Goal: Information Seeking & Learning: Learn about a topic

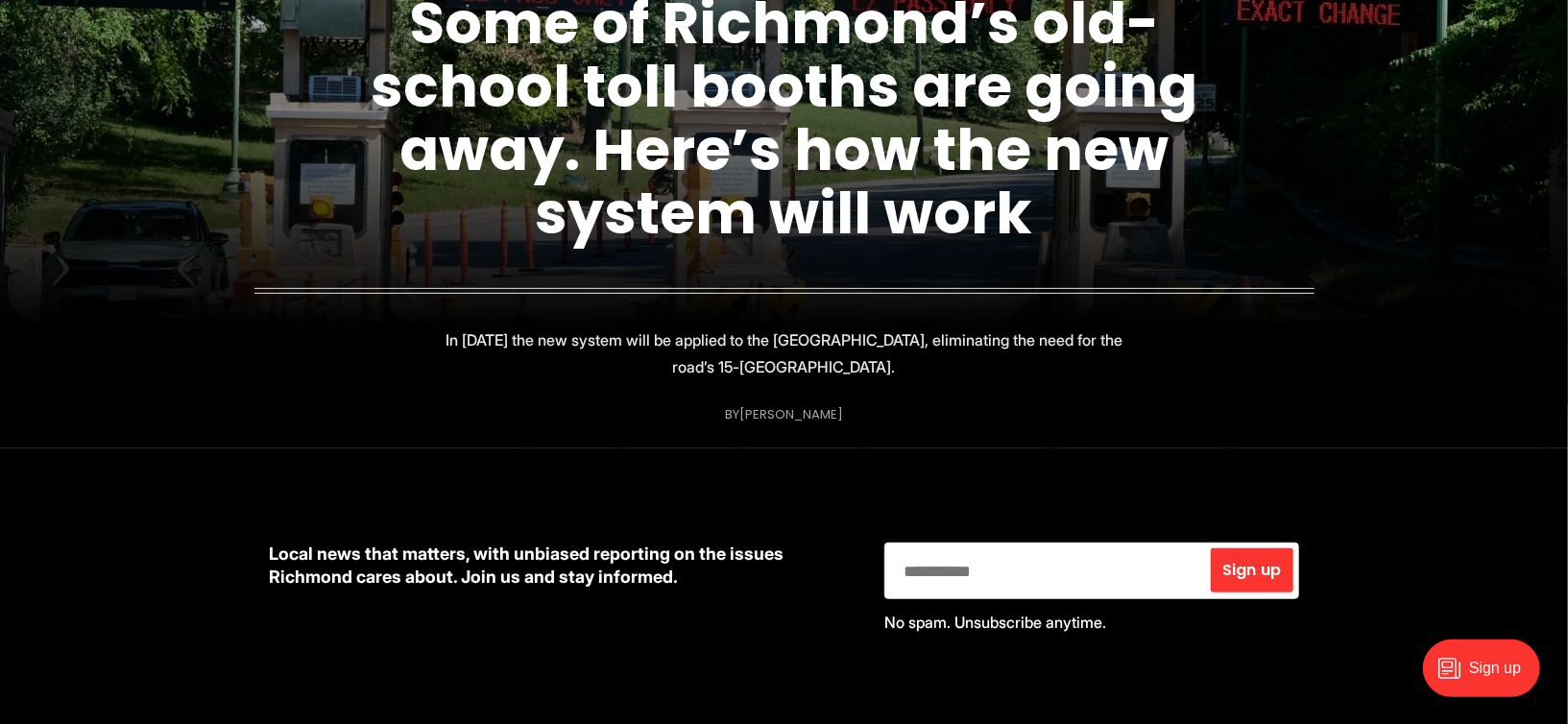
scroll to position [408, 0]
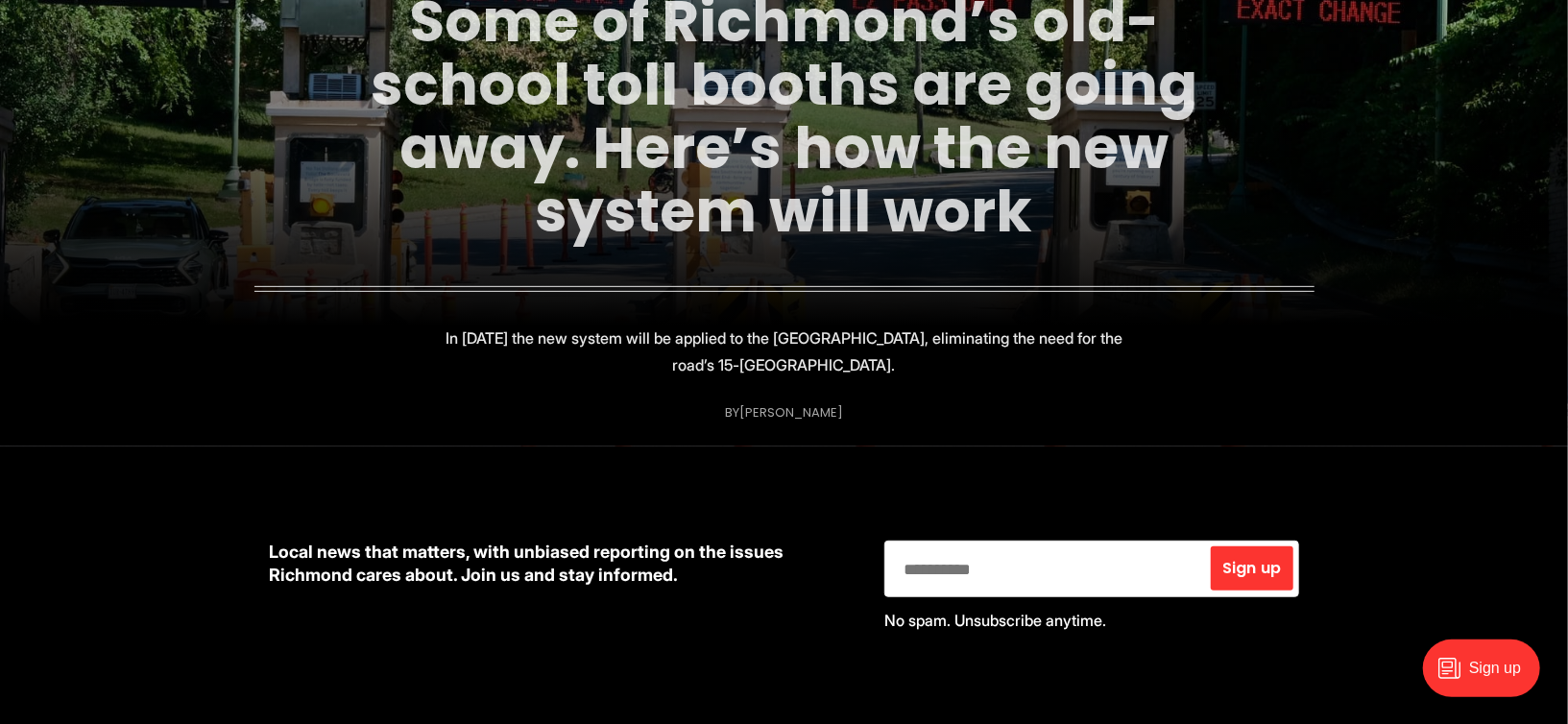
click at [771, 153] on link "Some of Richmond’s old-school toll booths are going away. Here’s how the new sy…" at bounding box center [784, 116] width 827 height 271
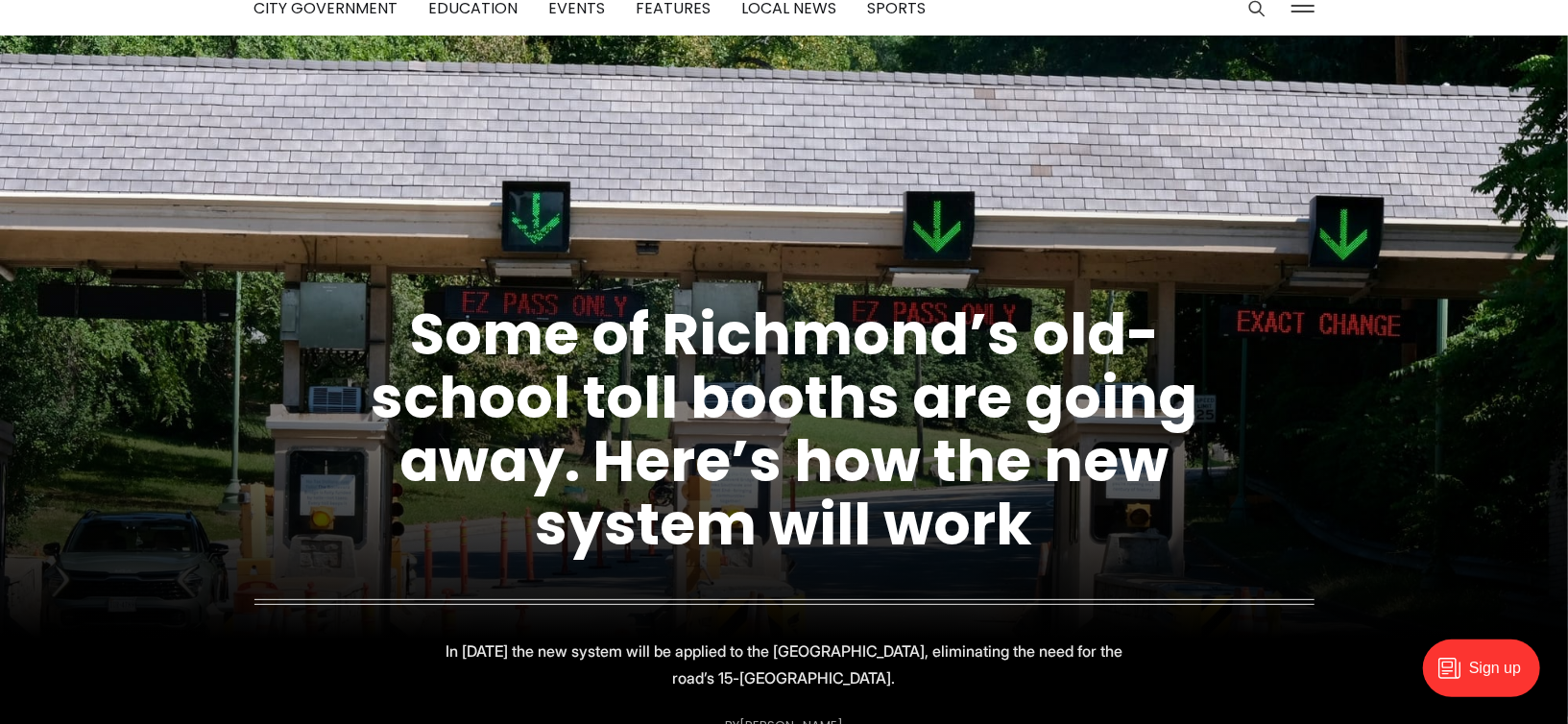
scroll to position [0, 0]
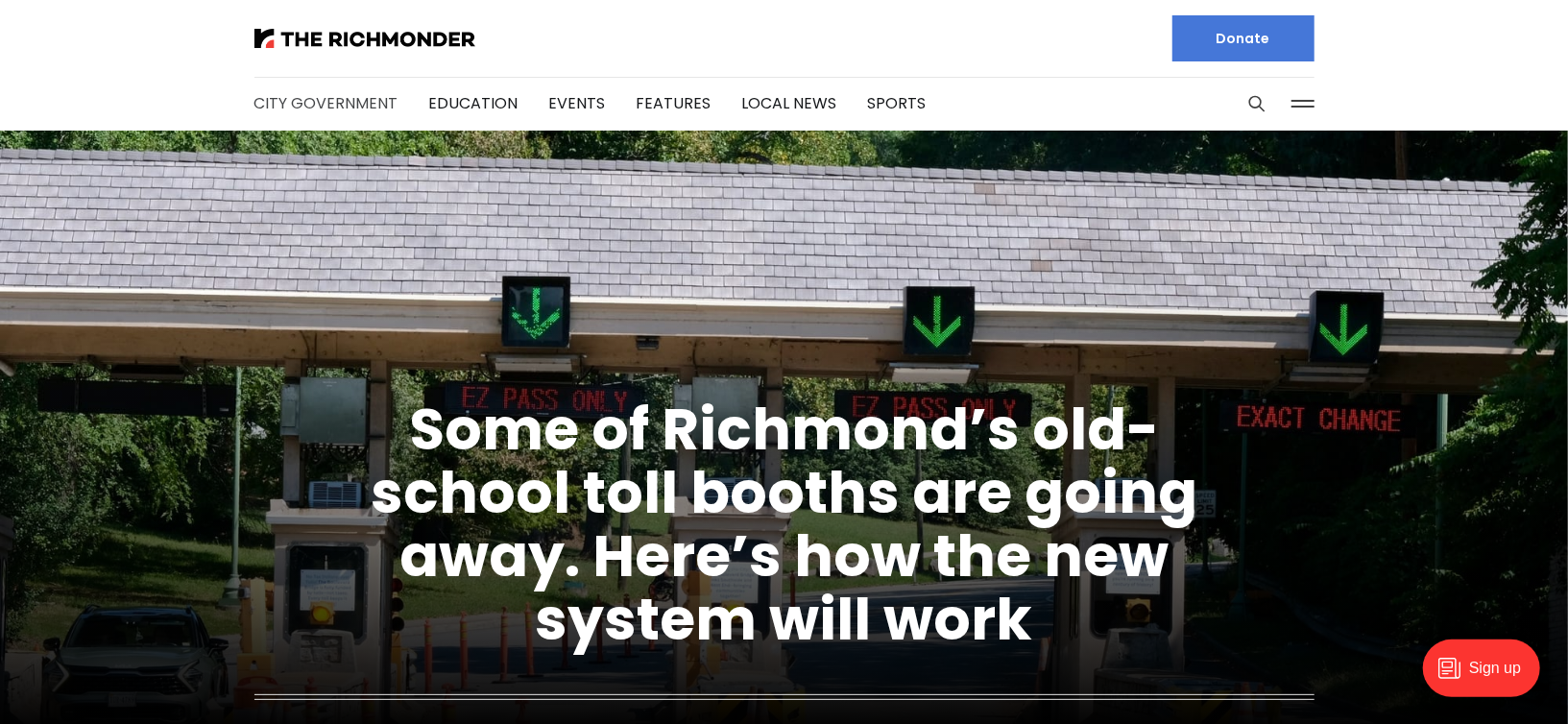
click at [373, 111] on link "City Government" at bounding box center [326, 103] width 144 height 22
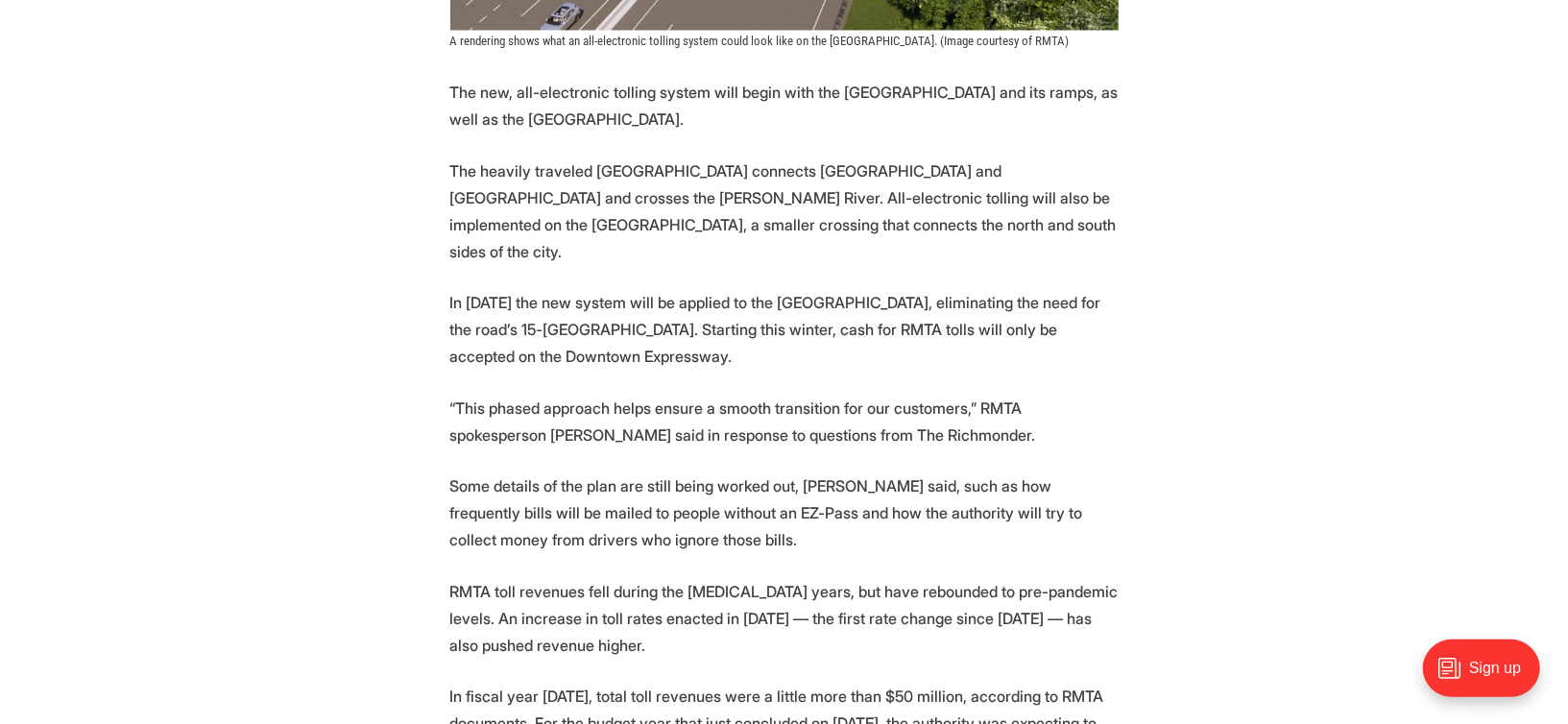
scroll to position [2265, 0]
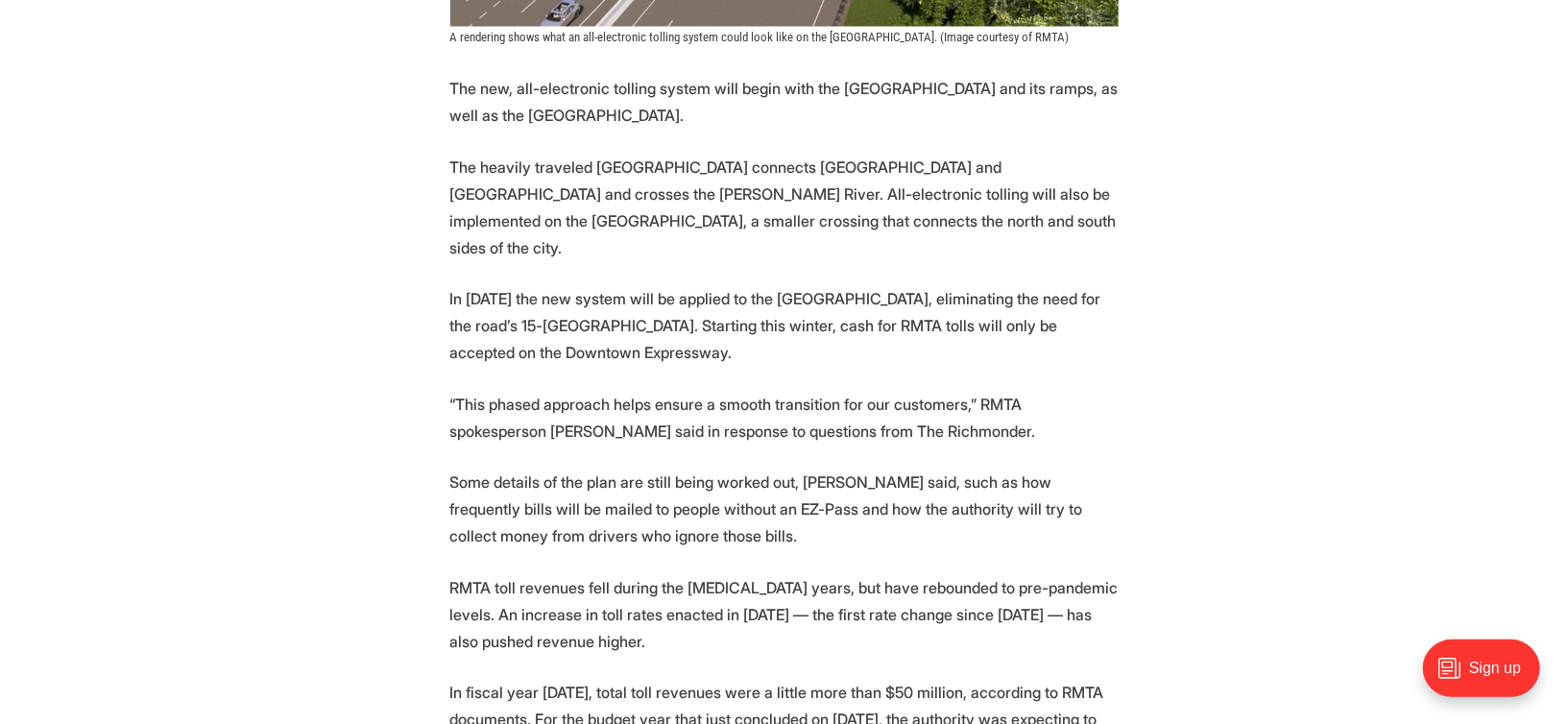
click at [226, 418] on section "More automation is coming to Richmond’s tolled expressway system. Starting this…" at bounding box center [784, 258] width 1568 height 3236
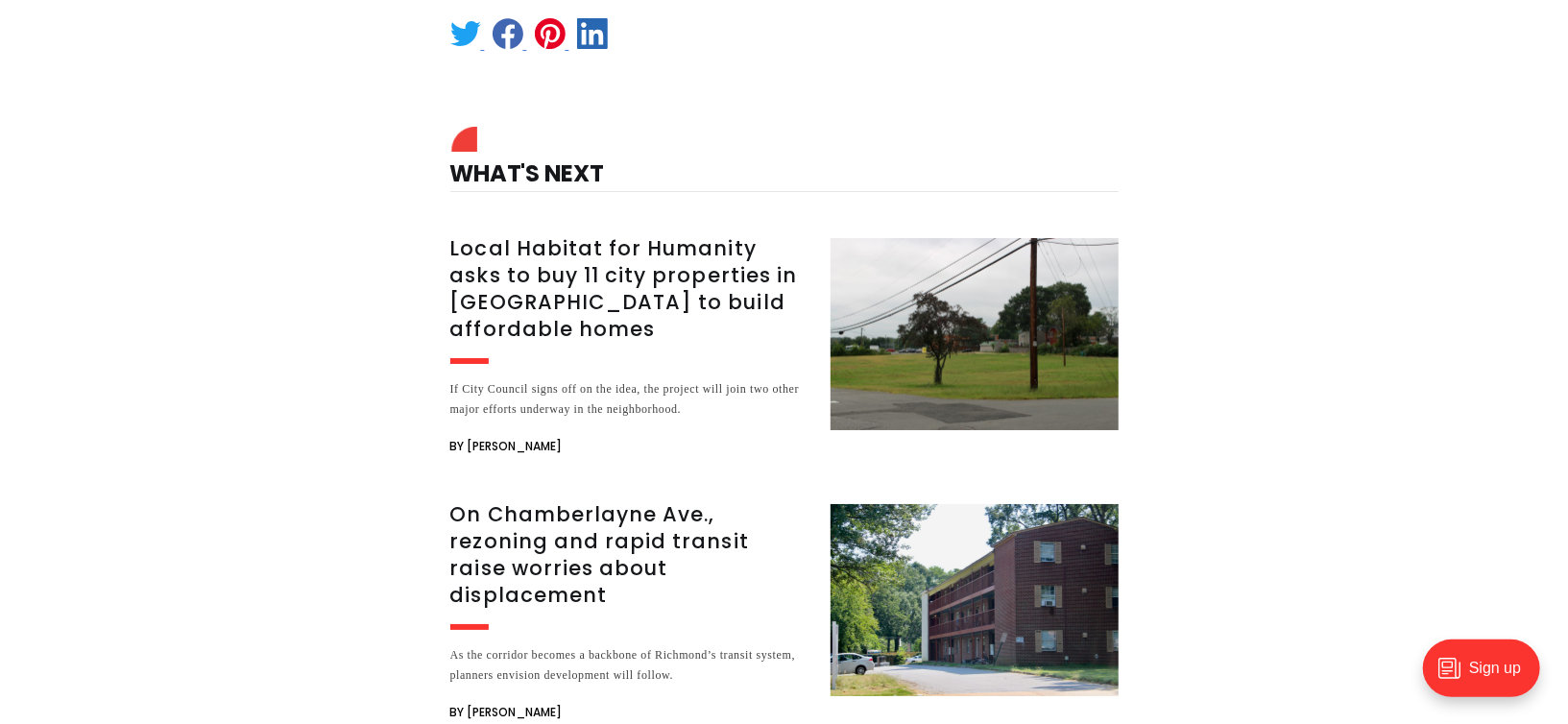
scroll to position [4087, 0]
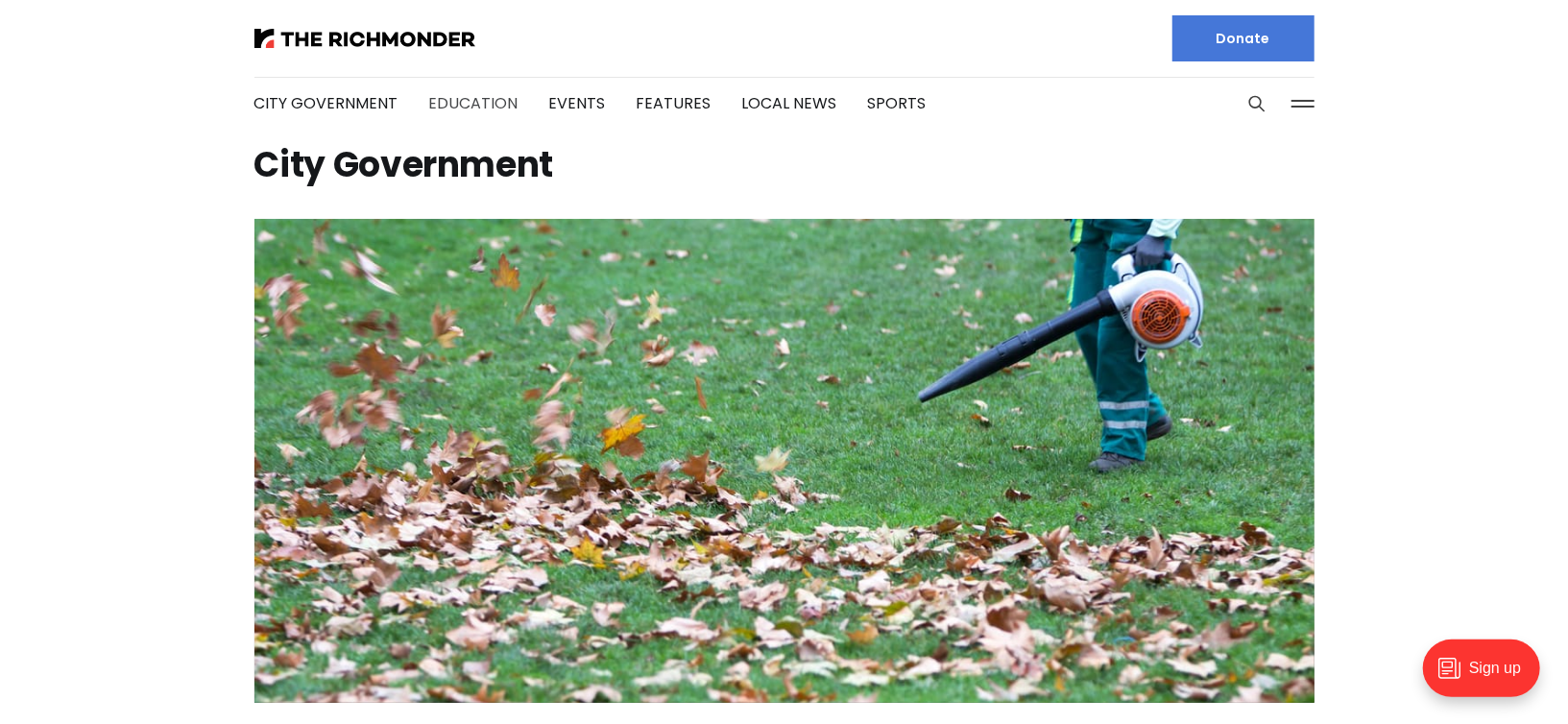
click at [458, 102] on link "Education" at bounding box center [474, 103] width 89 height 22
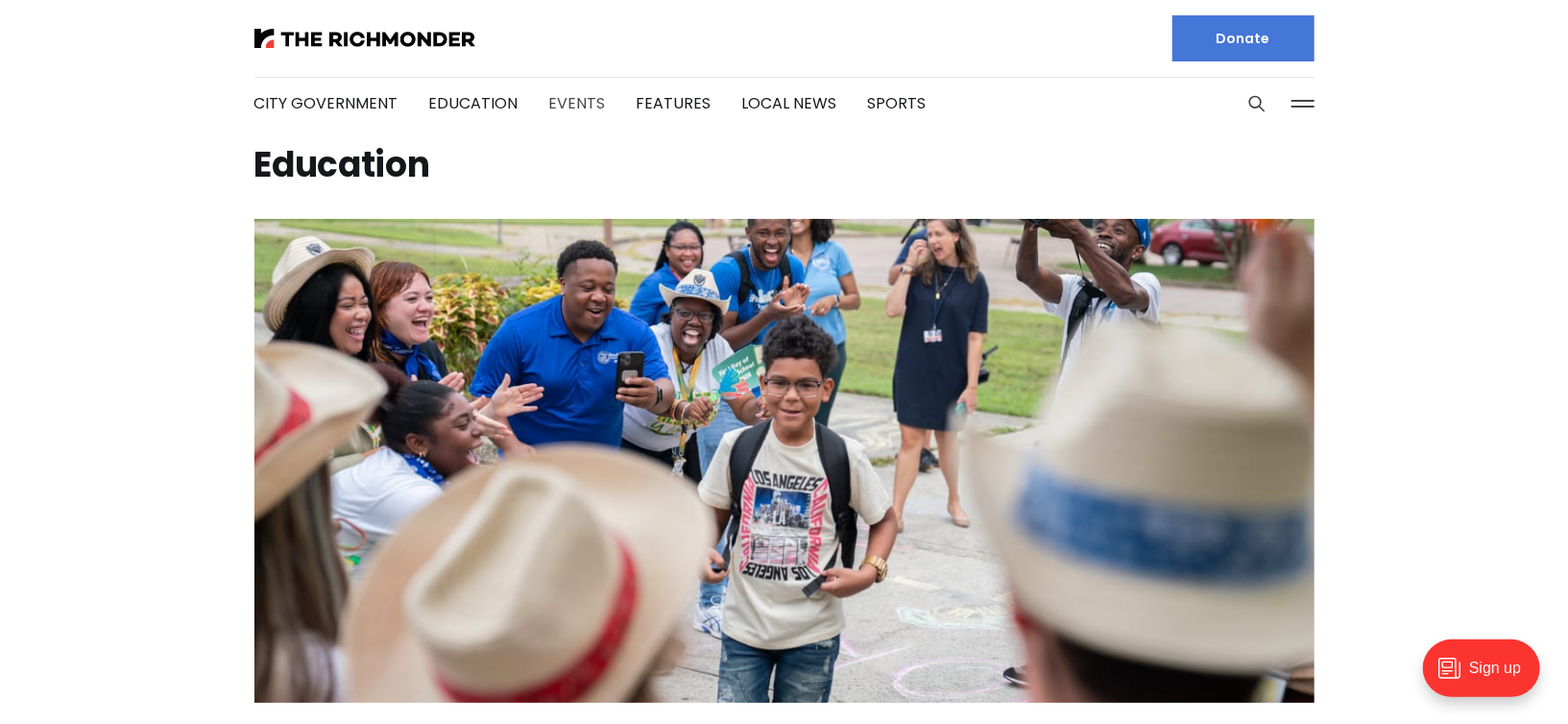
click at [573, 101] on link "Events" at bounding box center [578, 103] width 57 height 22
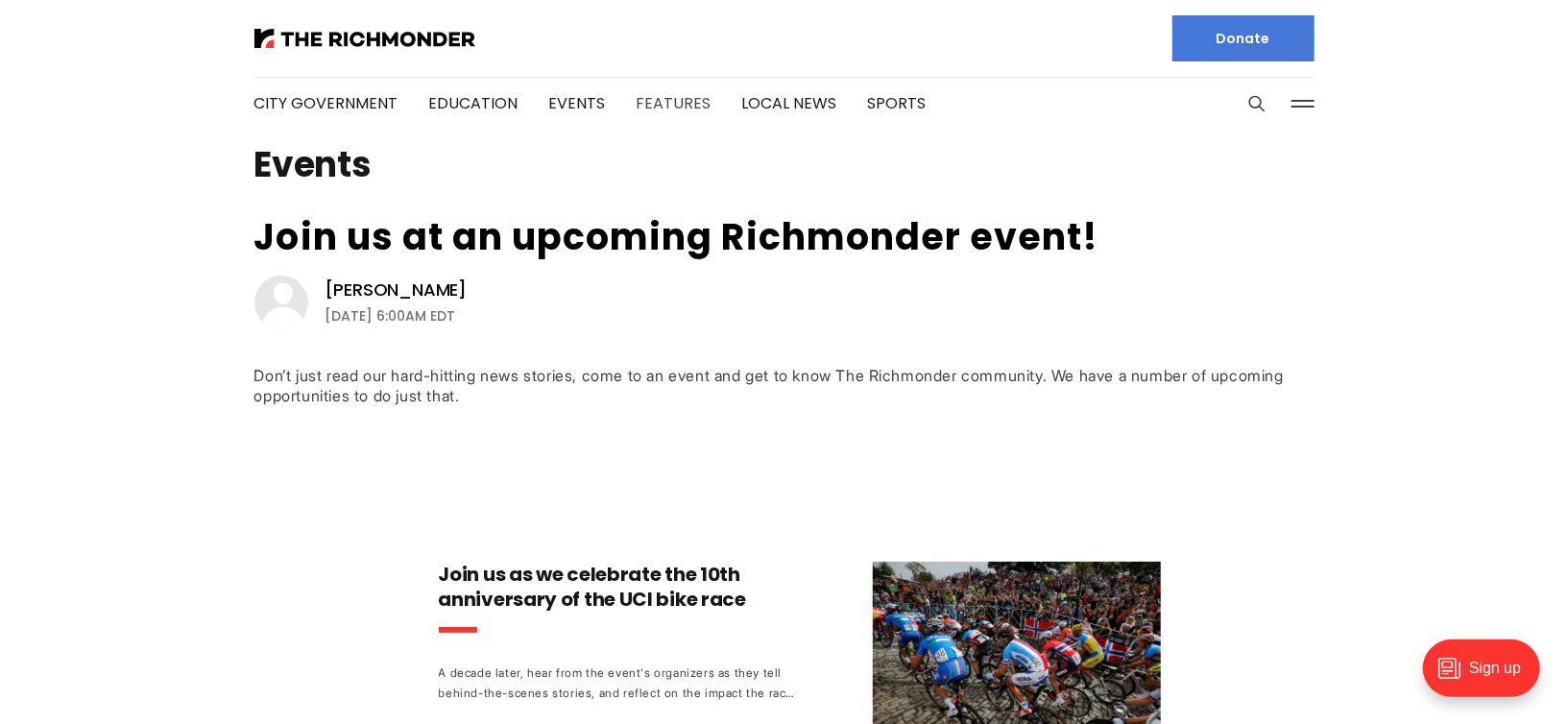
click at [666, 102] on link "Features" at bounding box center [674, 103] width 75 height 22
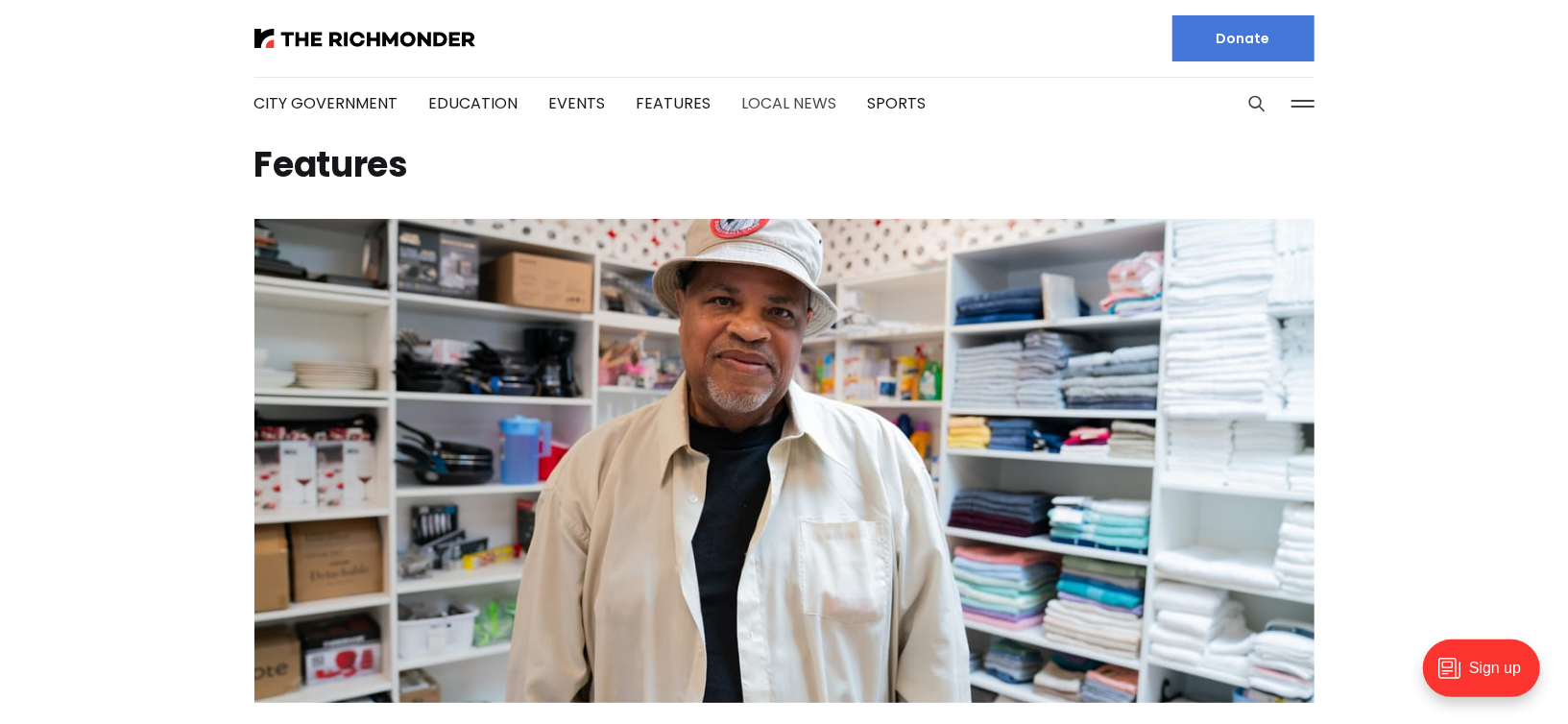
click at [757, 100] on link "Local News" at bounding box center [790, 103] width 95 height 22
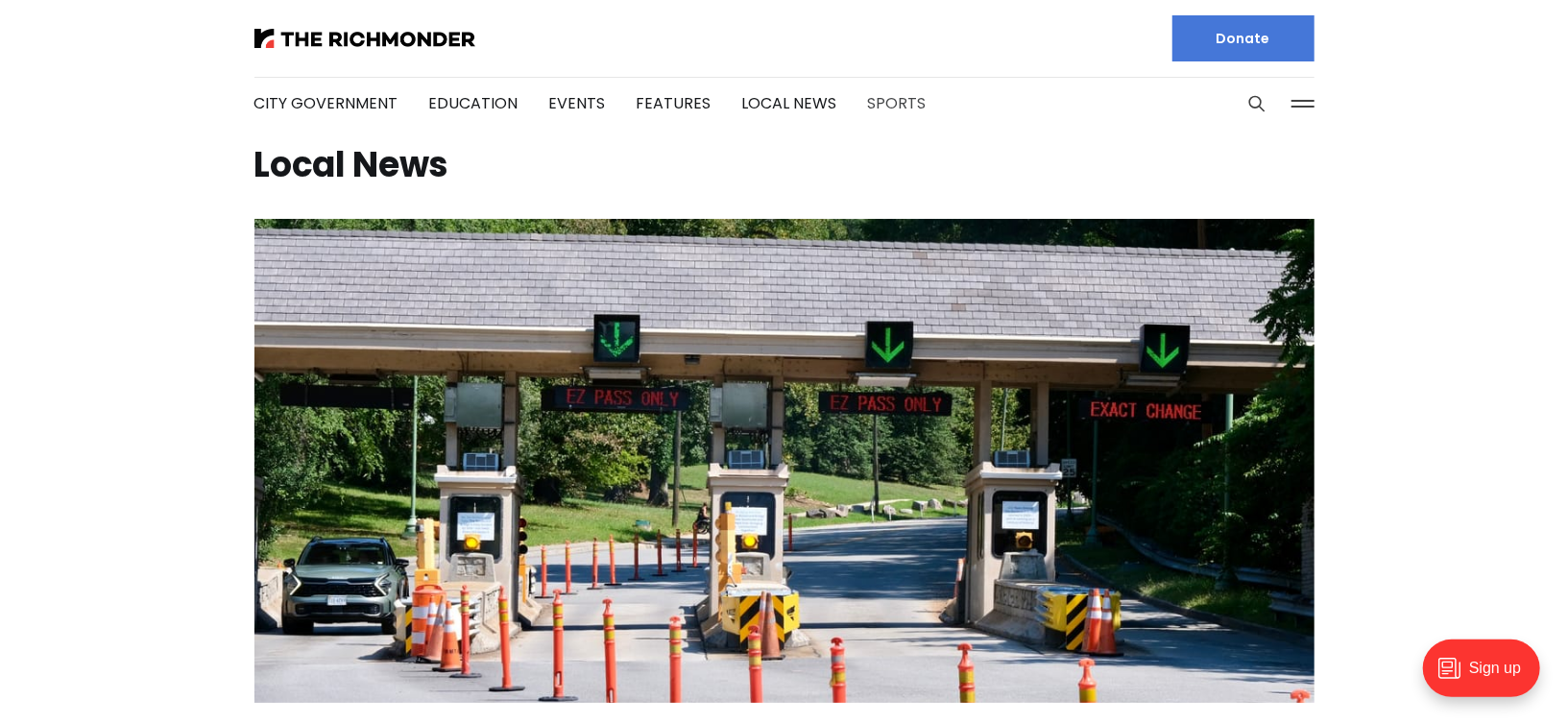
click at [890, 101] on link "Sports" at bounding box center [897, 103] width 59 height 22
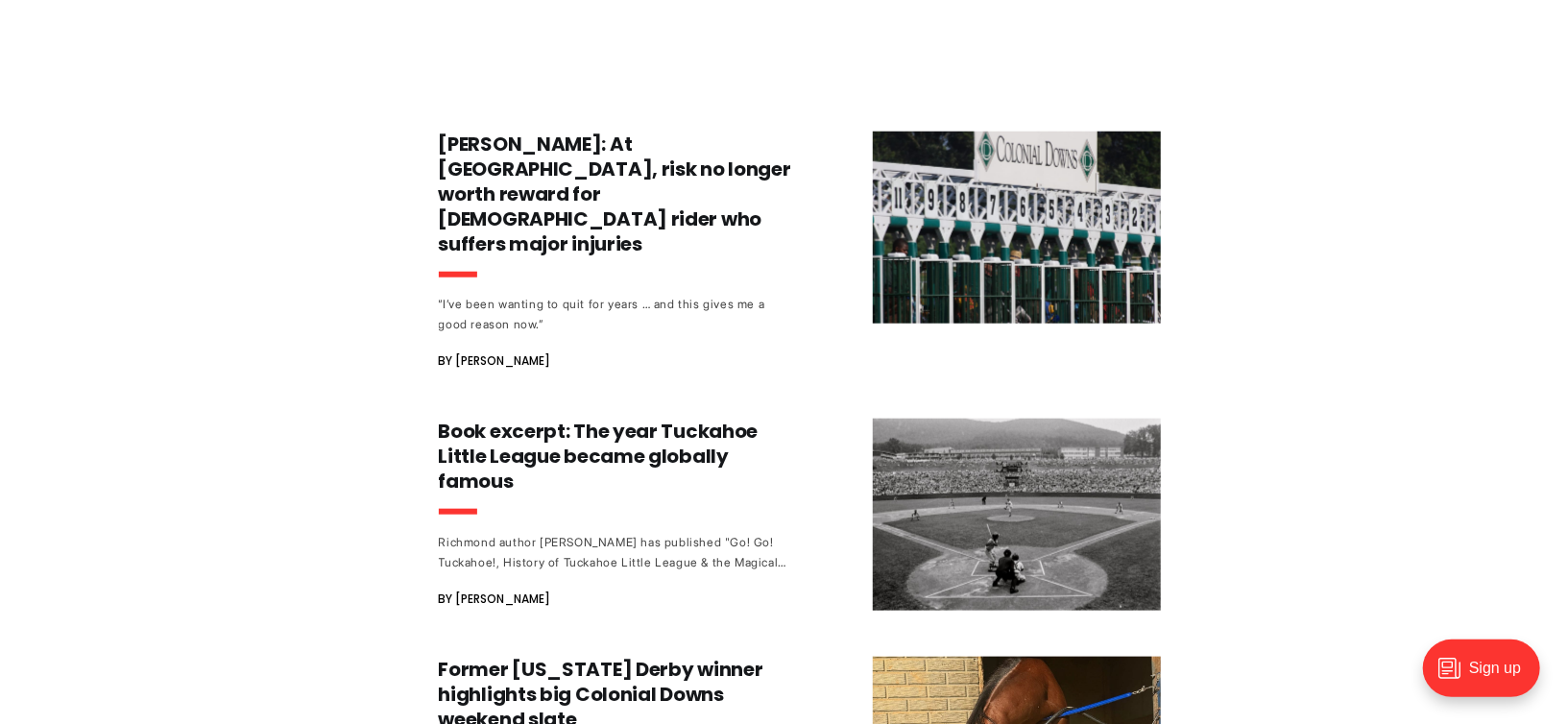
scroll to position [972, 0]
click at [129, 279] on div "NASCAR is a once-a-year event now in [GEOGRAPHIC_DATA]. Here's what you need to…" at bounding box center [784, 429] width 1568 height 2364
